Goal: Use online tool/utility: Utilize a website feature to perform a specific function

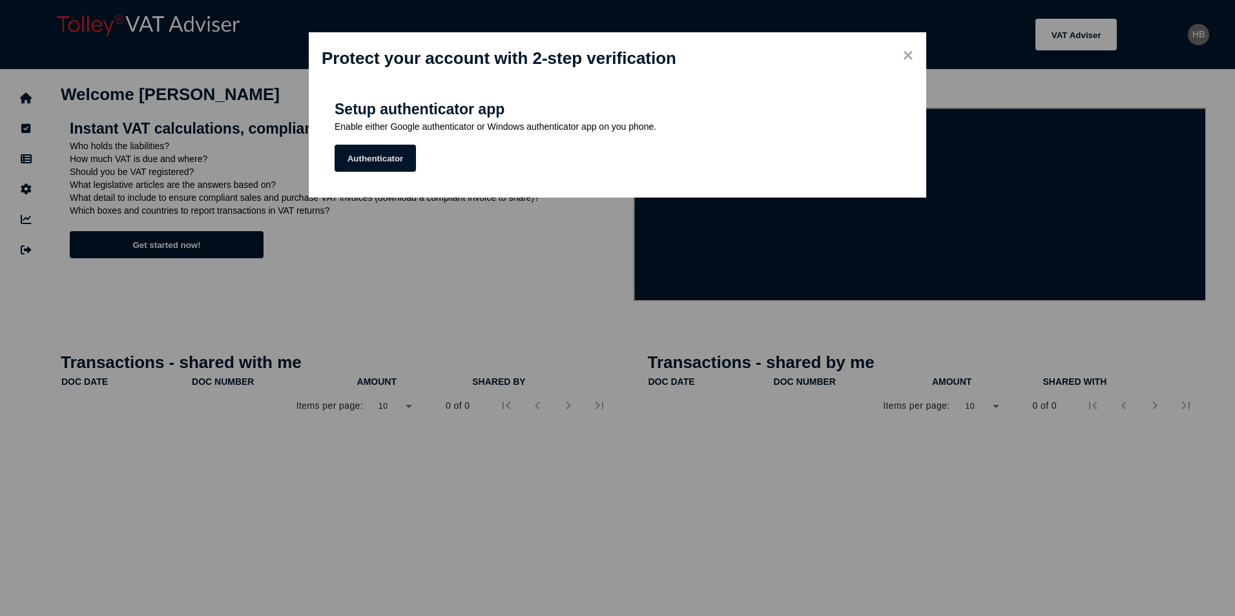
click at [364, 159] on button "Authenticator" at bounding box center [375, 158] width 81 height 27
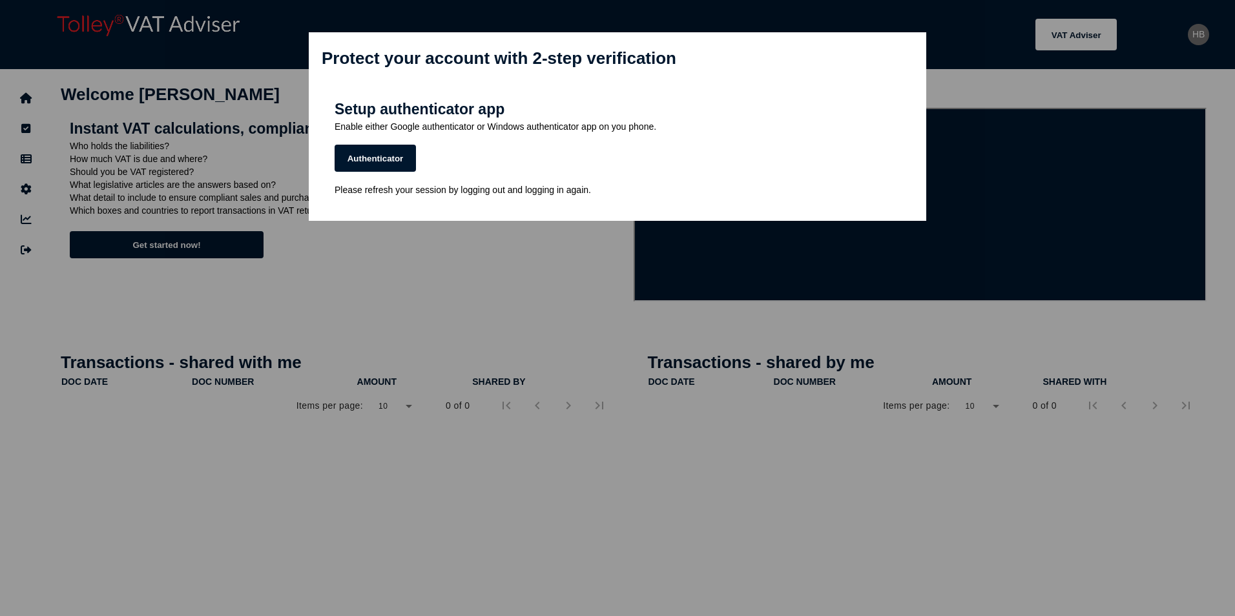
click at [911, 57] on span "×" at bounding box center [908, 55] width 10 height 21
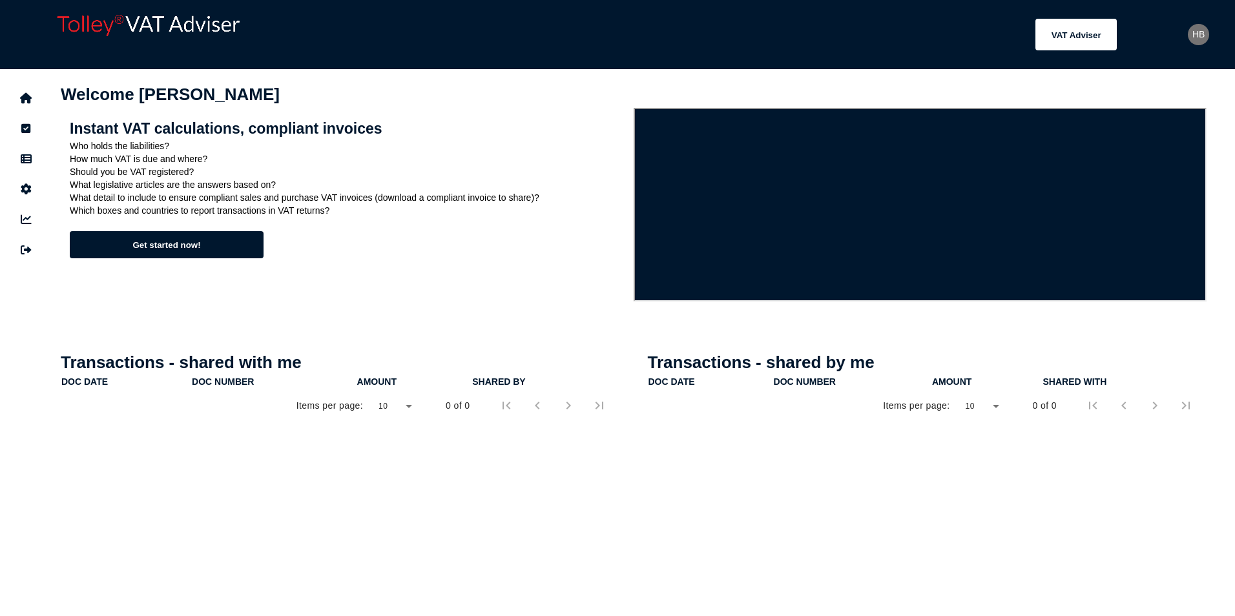
click at [1200, 34] on div "HB" at bounding box center [1198, 34] width 21 height 21
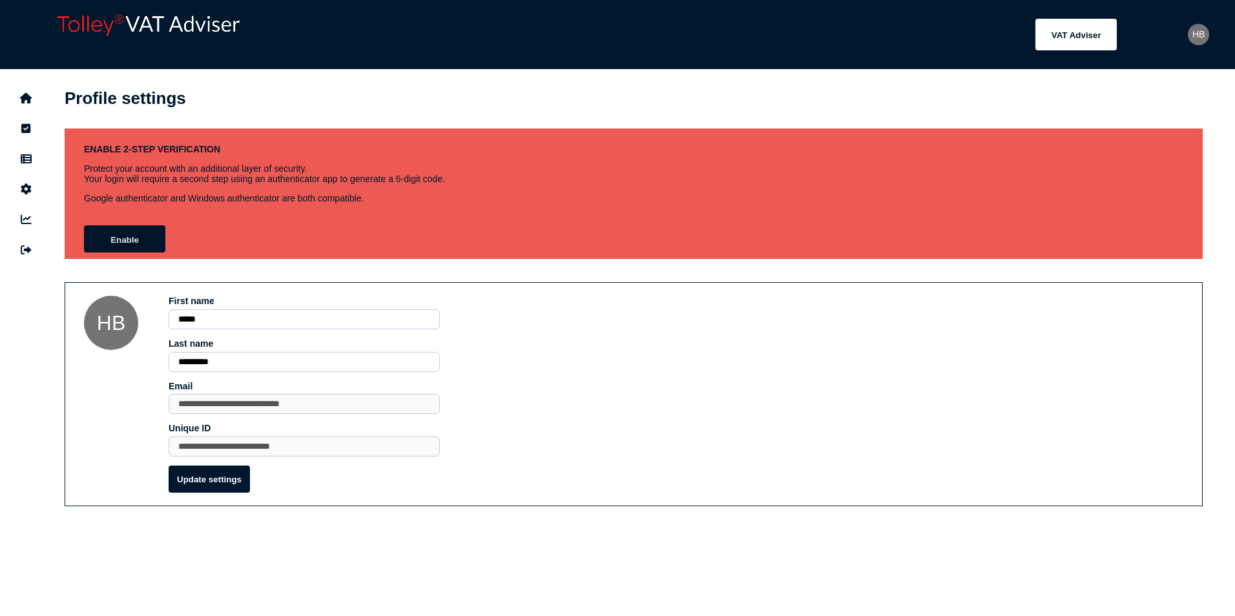
click at [119, 239] on button "Enable" at bounding box center [124, 238] width 81 height 27
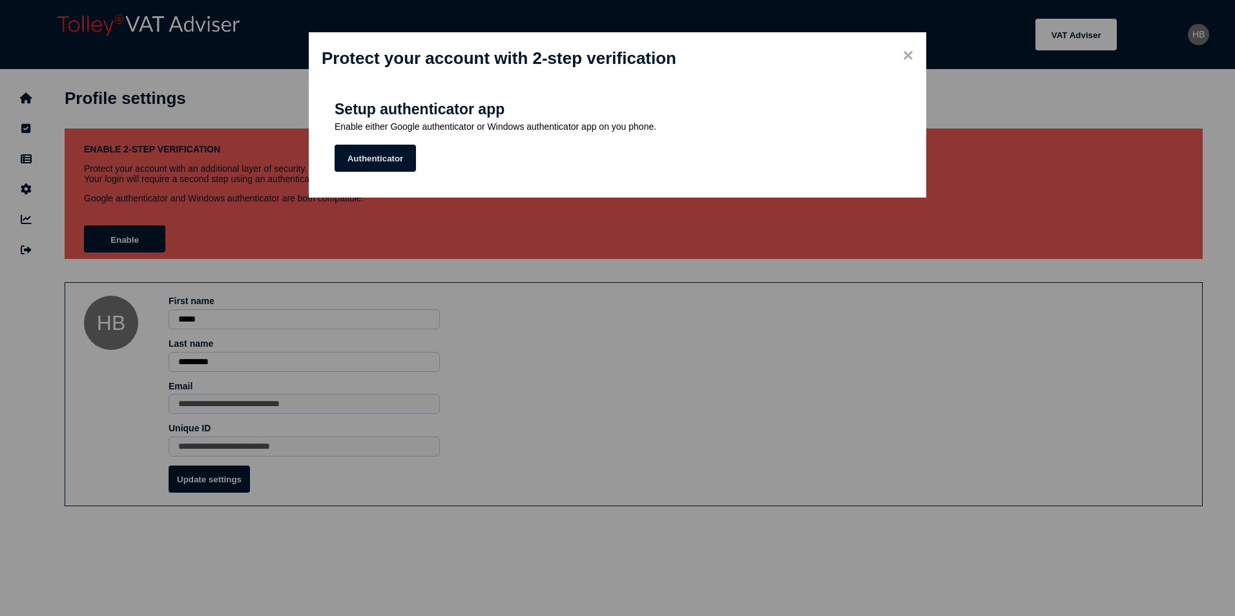
click at [368, 161] on button "Authenticator" at bounding box center [375, 158] width 81 height 27
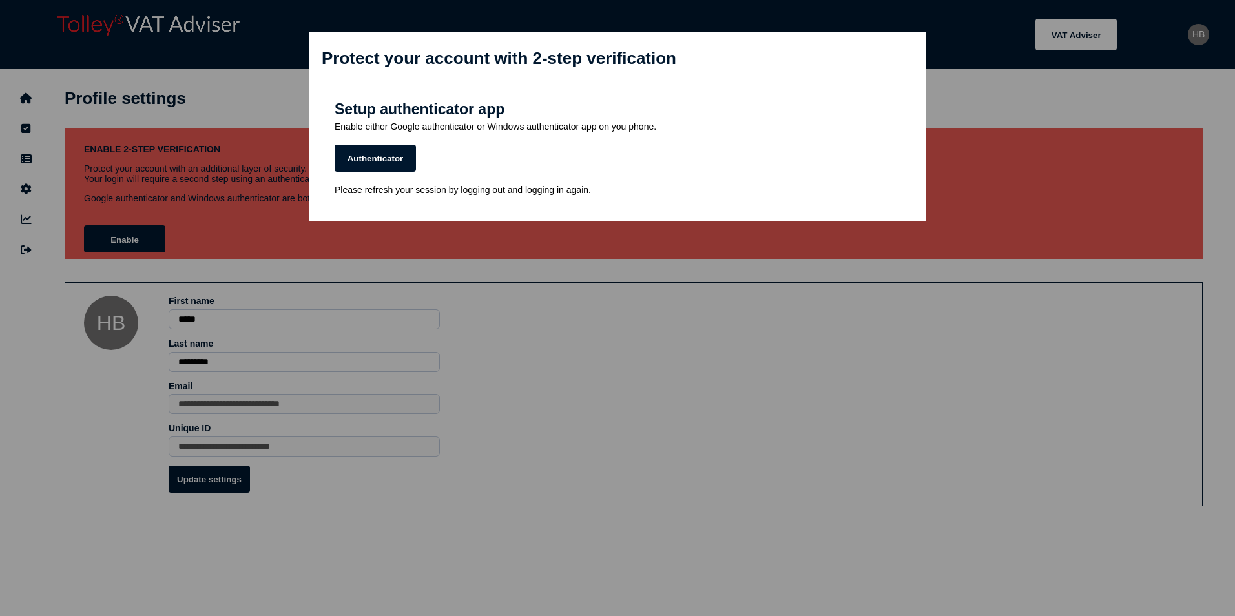
click at [904, 55] on span "×" at bounding box center [908, 55] width 10 height 21
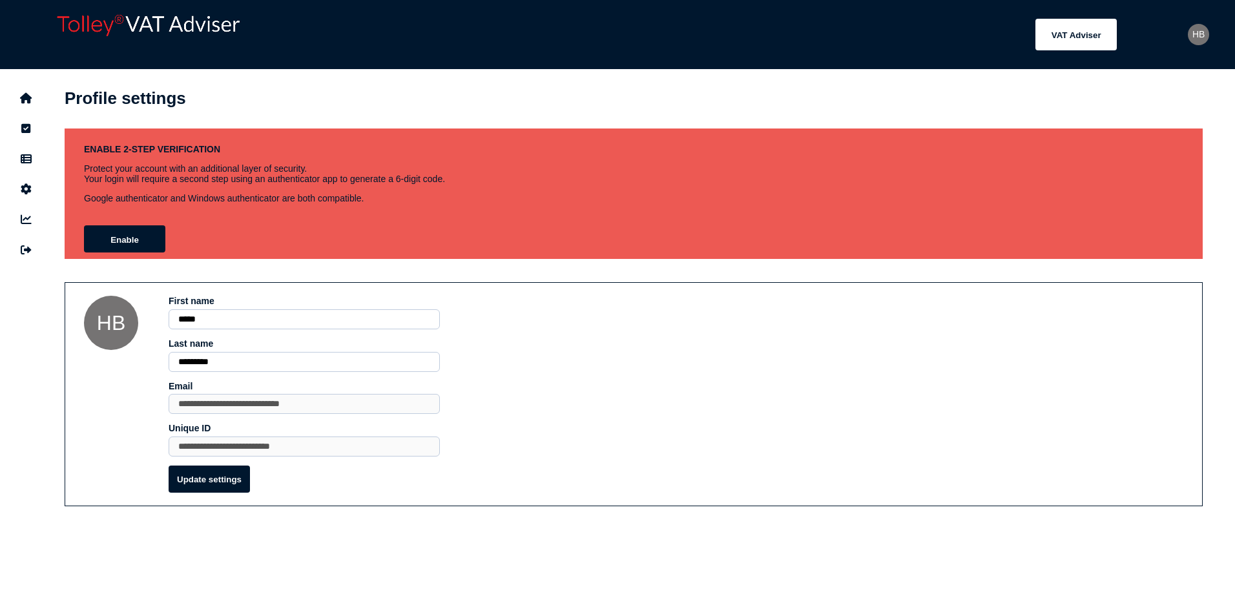
click at [1192, 28] on header "Welcome [PERSON_NAME] Account: Tenth Revolution Group - Tax - TENT5002 | User: …" at bounding box center [637, 34] width 1171 height 56
click at [1194, 36] on div "HB" at bounding box center [1198, 34] width 21 height 21
click at [37, 97] on button "navigate application pages" at bounding box center [25, 98] width 27 height 27
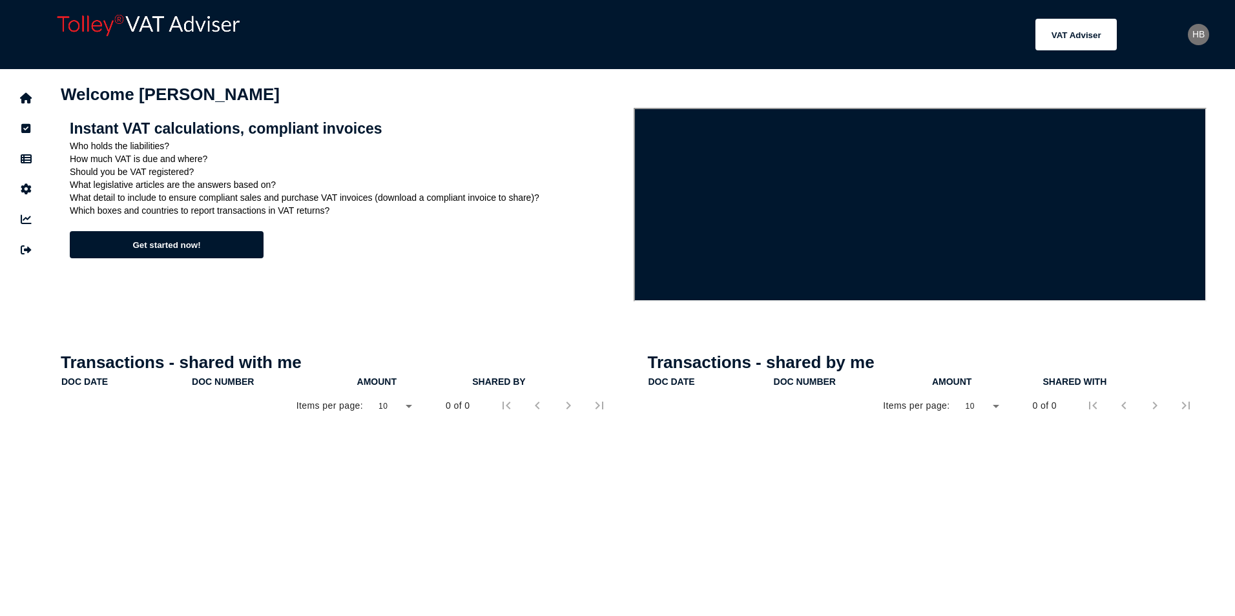
click at [1200, 36] on div "HB" at bounding box center [1198, 34] width 21 height 21
click at [1203, 33] on div "HB" at bounding box center [1198, 34] width 21 height 21
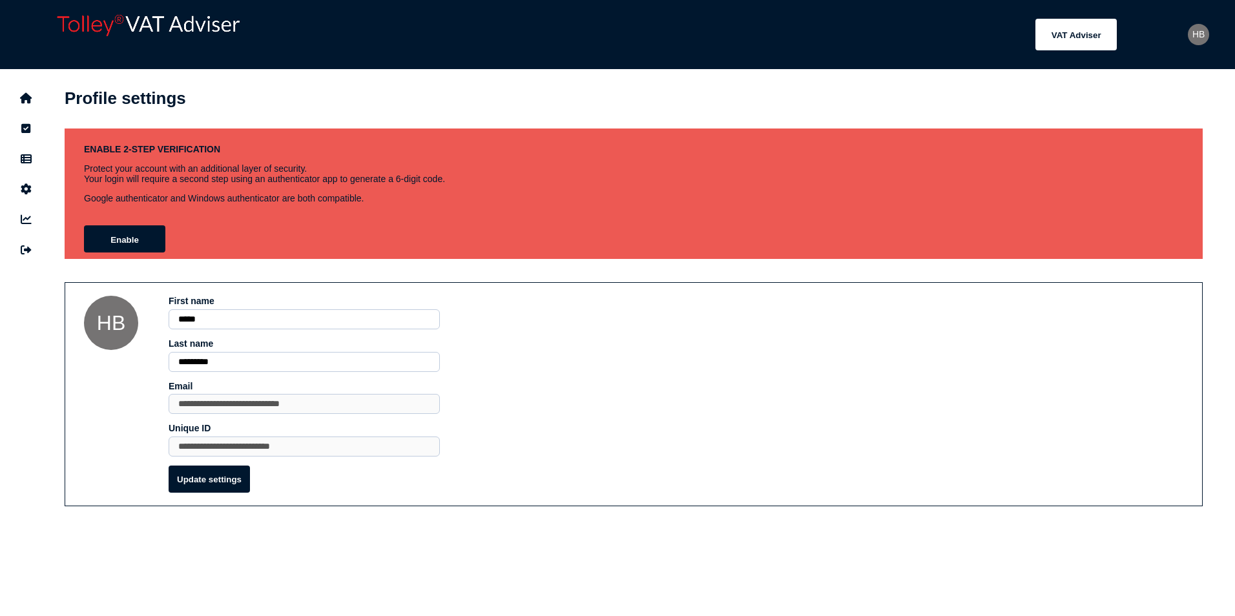
click at [1203, 33] on div "HB" at bounding box center [1198, 34] width 21 height 21
click at [22, 98] on icon "navigate application pages" at bounding box center [26, 98] width 12 height 1
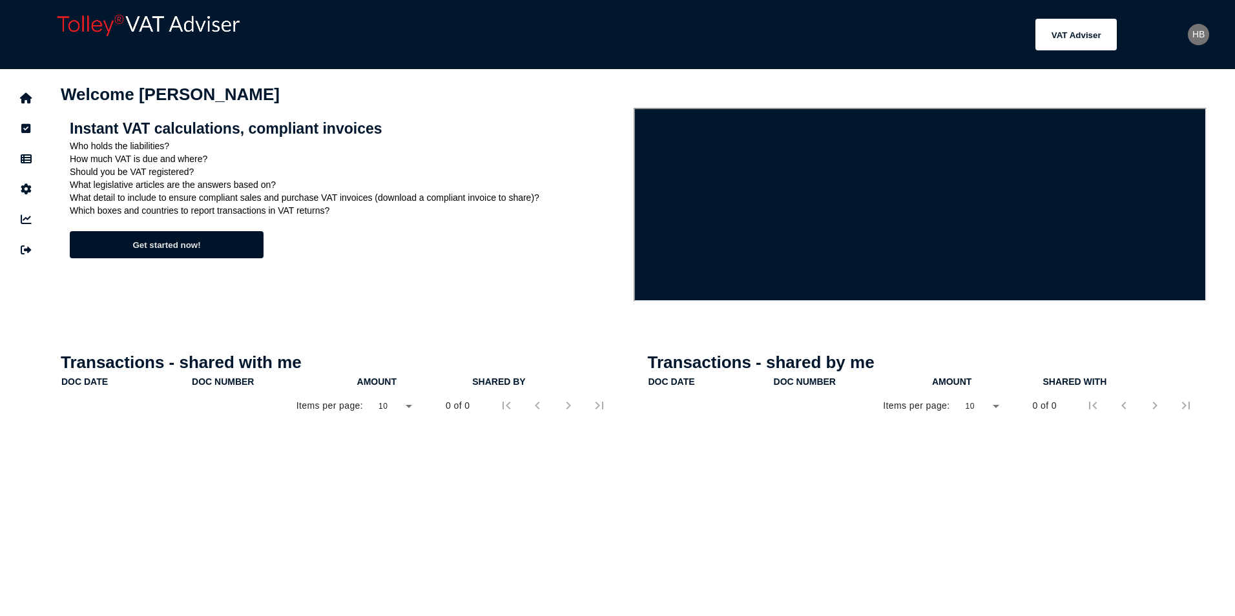
click at [169, 247] on button "Get started now!" at bounding box center [167, 244] width 194 height 27
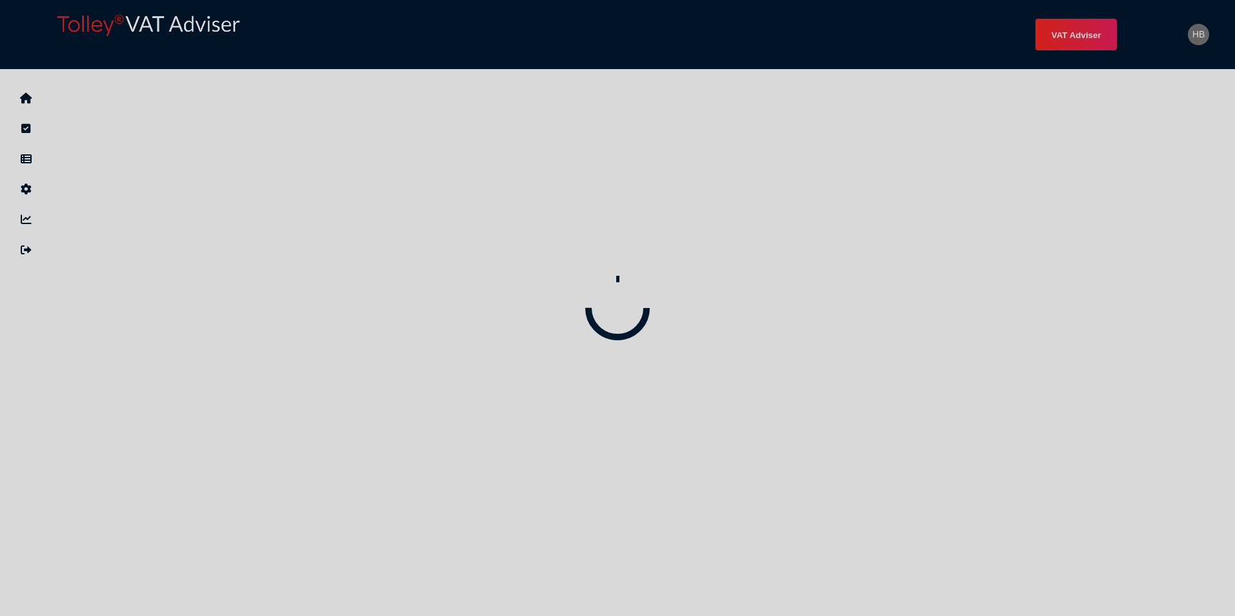
select select "*****"
select select "****"
